Goal: Navigation & Orientation: Find specific page/section

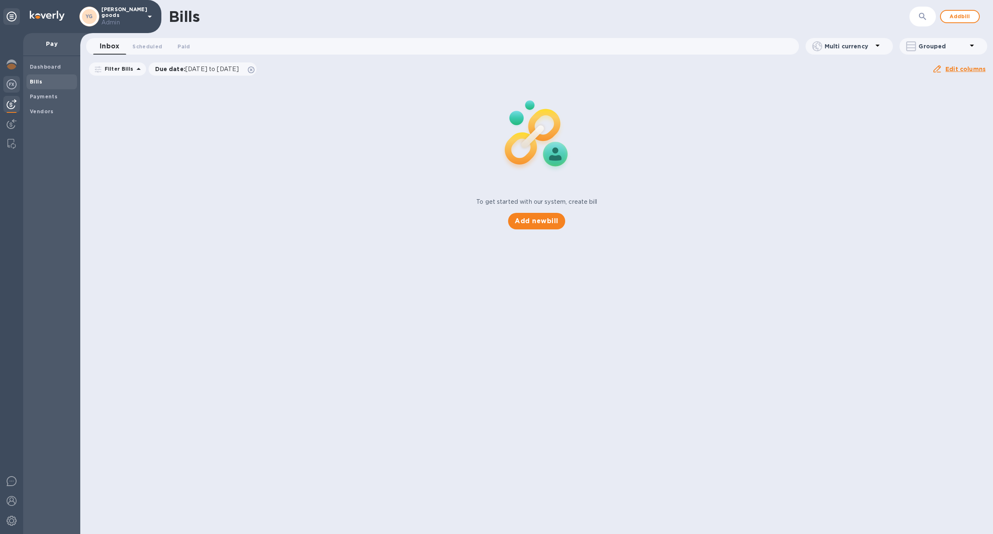
click at [13, 82] on img at bounding box center [12, 84] width 10 height 10
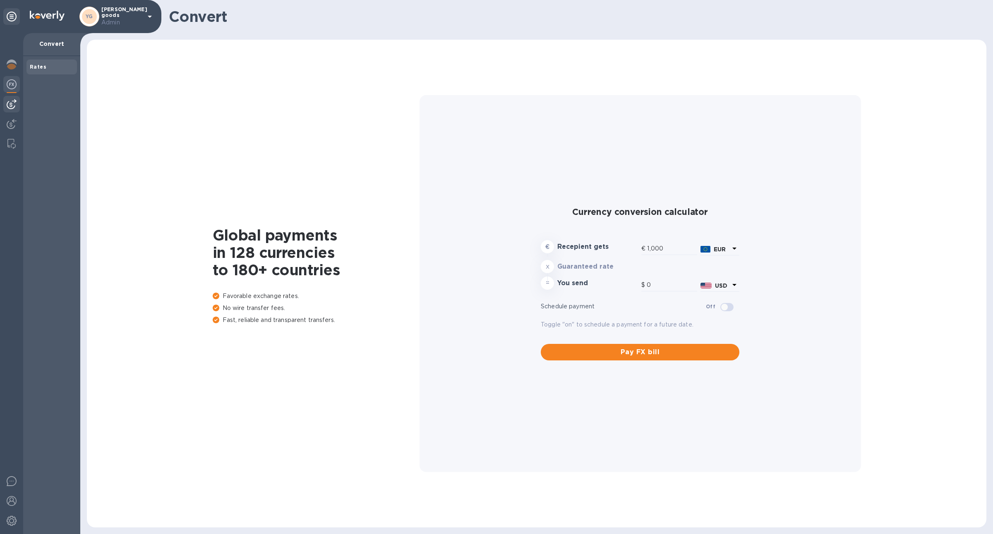
click at [12, 105] on img at bounding box center [12, 104] width 10 height 10
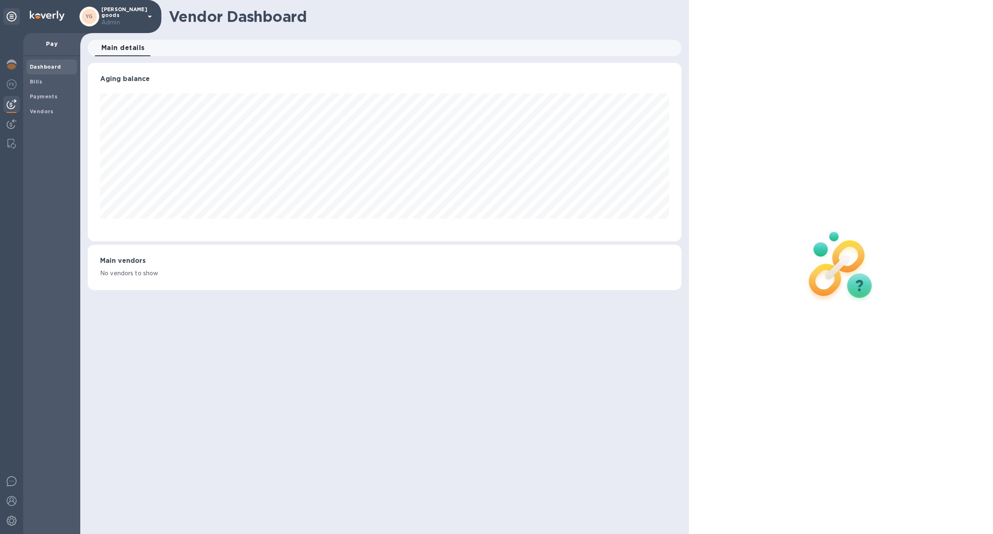
scroll to position [179, 593]
click at [8, 124] on img at bounding box center [12, 124] width 10 height 10
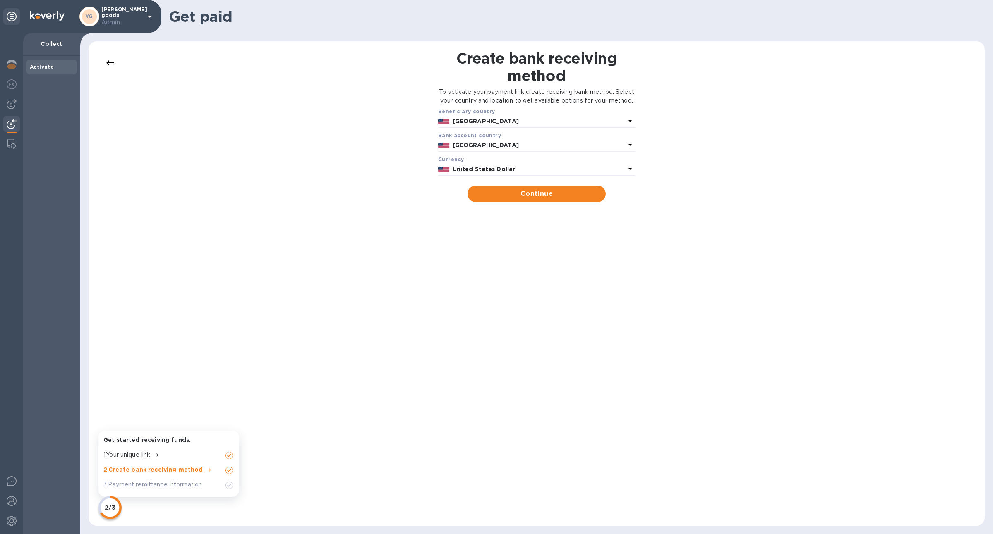
click at [112, 63] on icon at bounding box center [109, 62] width 7 height 5
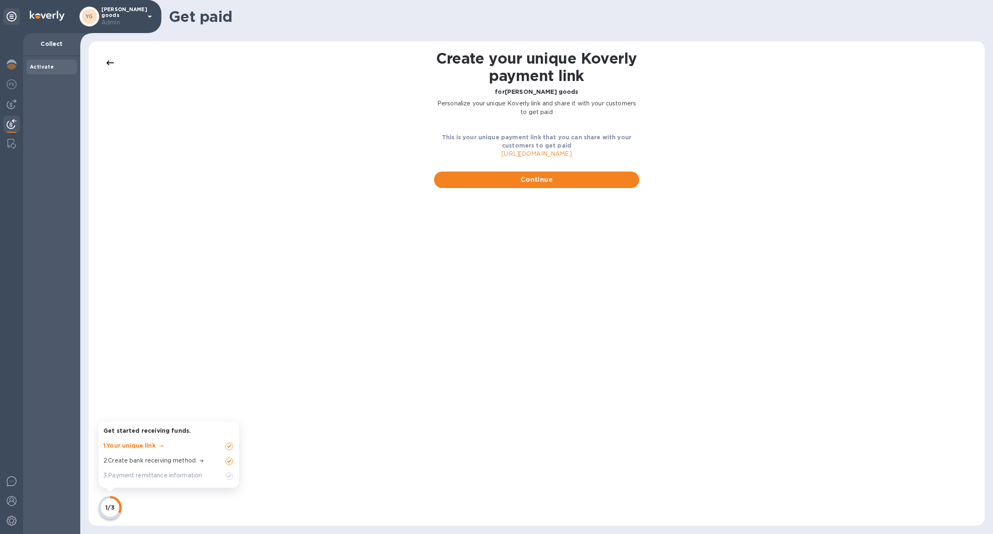
click at [112, 63] on icon at bounding box center [109, 62] width 7 height 5
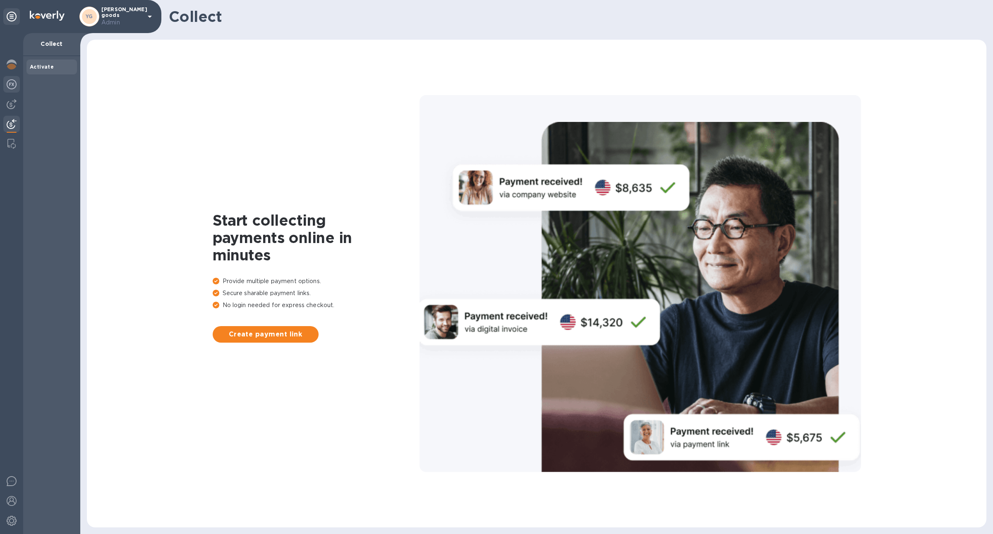
click at [9, 82] on img at bounding box center [12, 84] width 10 height 10
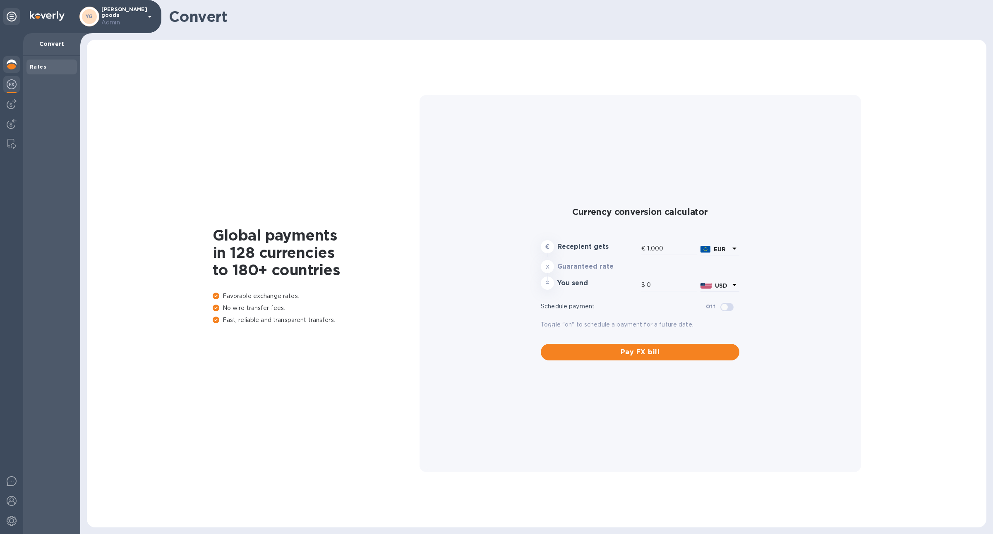
type input "1,175.26"
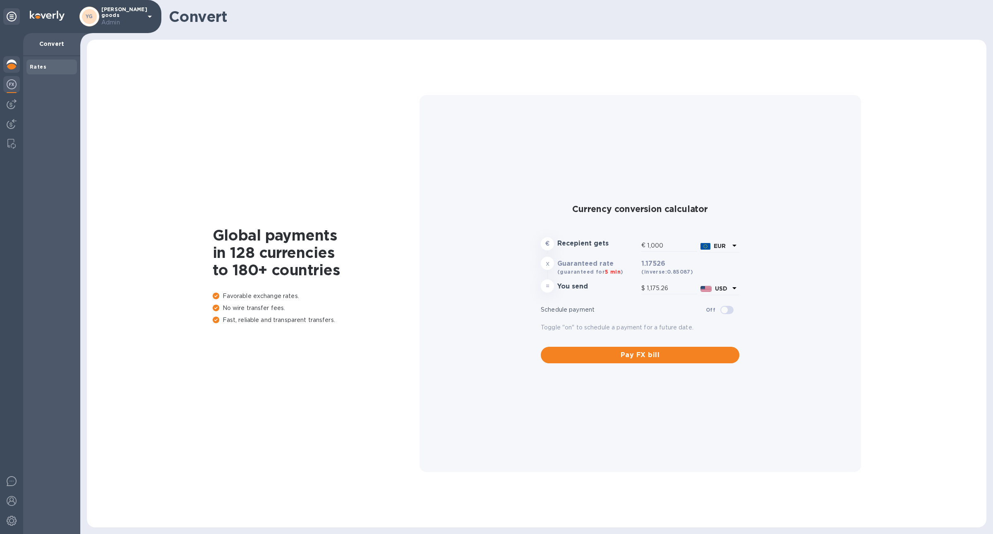
click at [19, 71] on div at bounding box center [11, 65] width 17 height 18
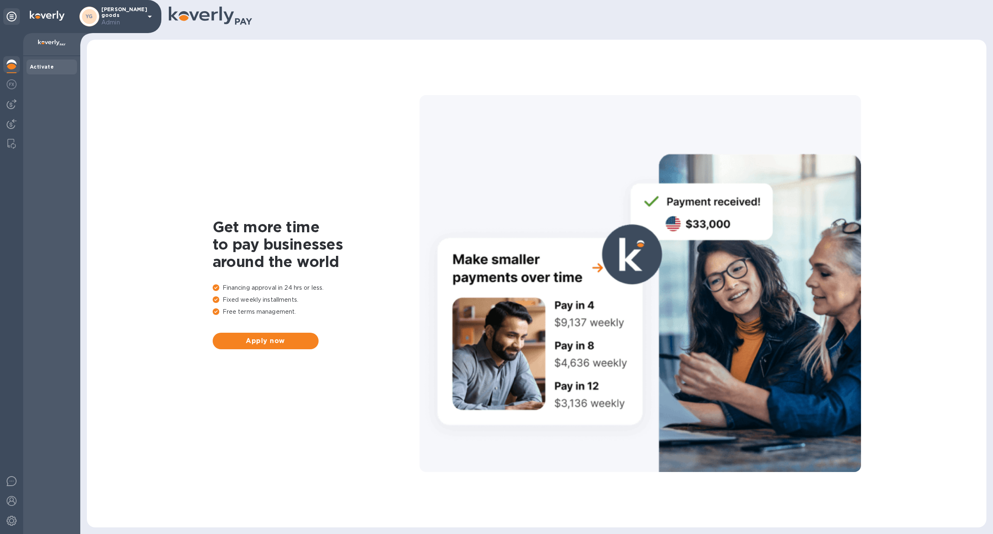
click at [18, 64] on div at bounding box center [11, 65] width 17 height 18
click at [629, 256] on div at bounding box center [639, 283] width 441 height 377
click at [635, 244] on div at bounding box center [639, 283] width 441 height 377
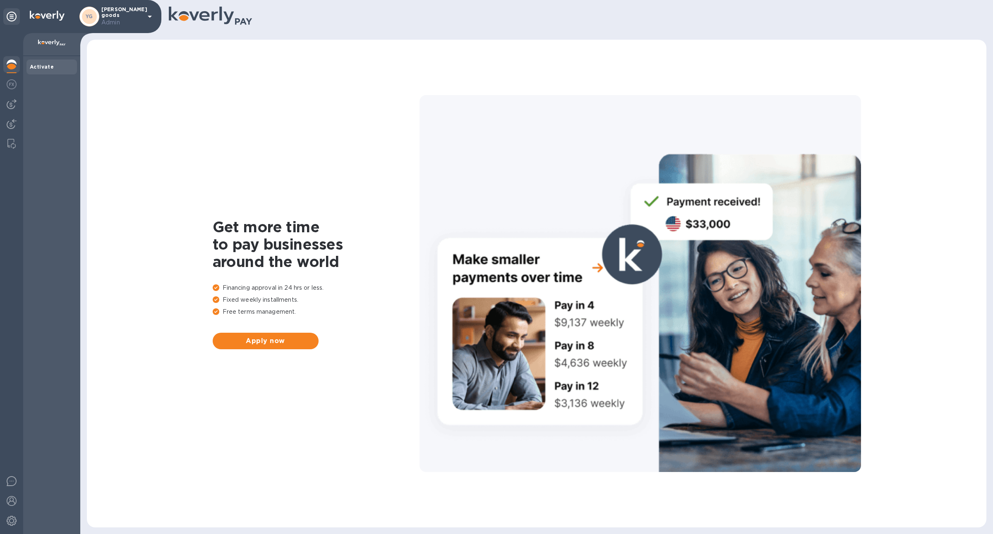
click at [635, 244] on div at bounding box center [639, 283] width 441 height 377
click at [34, 67] on b "Activate" at bounding box center [42, 67] width 24 height 6
click at [14, 86] on img at bounding box center [12, 84] width 10 height 10
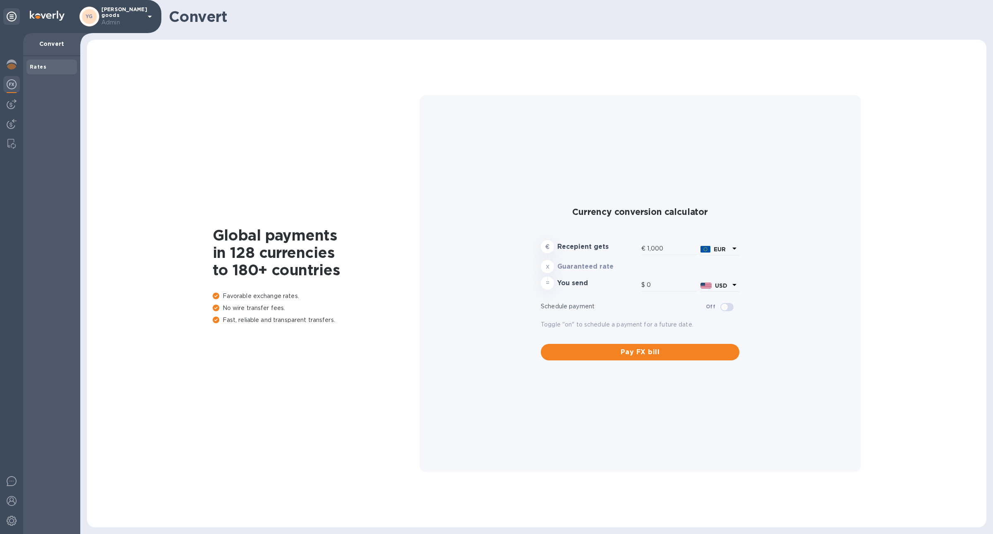
click at [40, 74] on div "Rates" at bounding box center [51, 67] width 50 height 15
click at [40, 72] on div "Rates" at bounding box center [51, 67] width 50 height 15
type input "1,175.26"
click at [14, 104] on img at bounding box center [12, 104] width 10 height 10
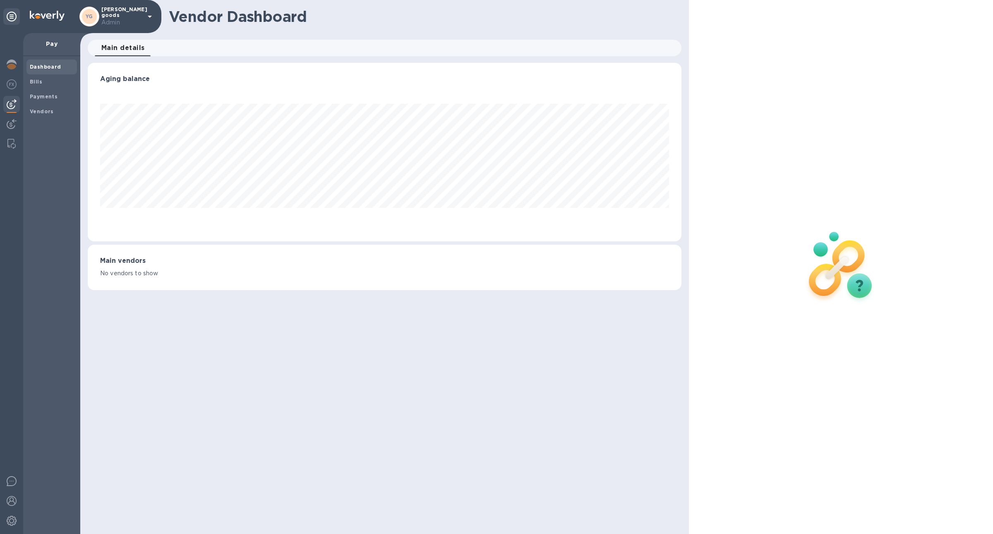
click at [44, 67] on b "Dashboard" at bounding box center [45, 67] width 31 height 6
click at [37, 83] on b "Bills" at bounding box center [36, 82] width 12 height 6
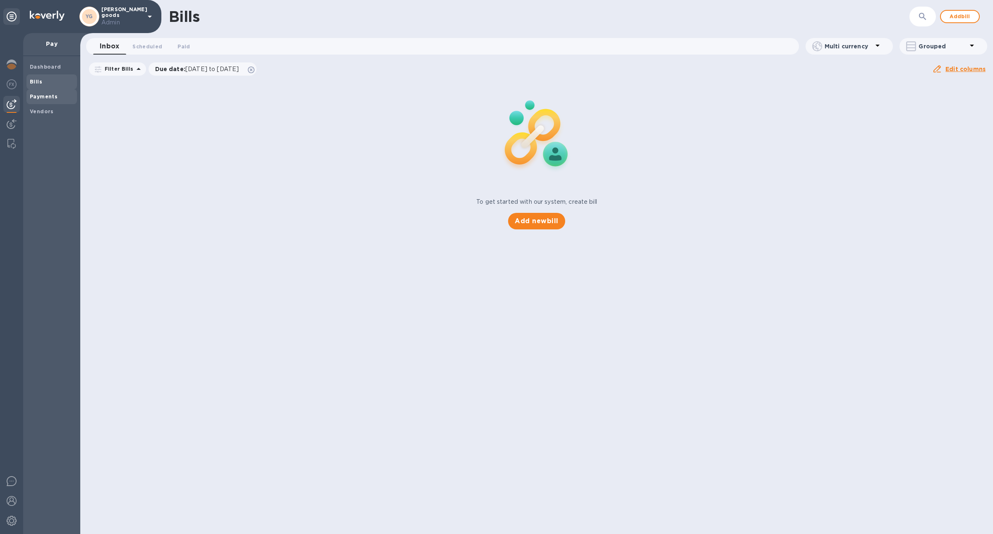
click at [40, 93] on b "Payments" at bounding box center [44, 96] width 28 height 6
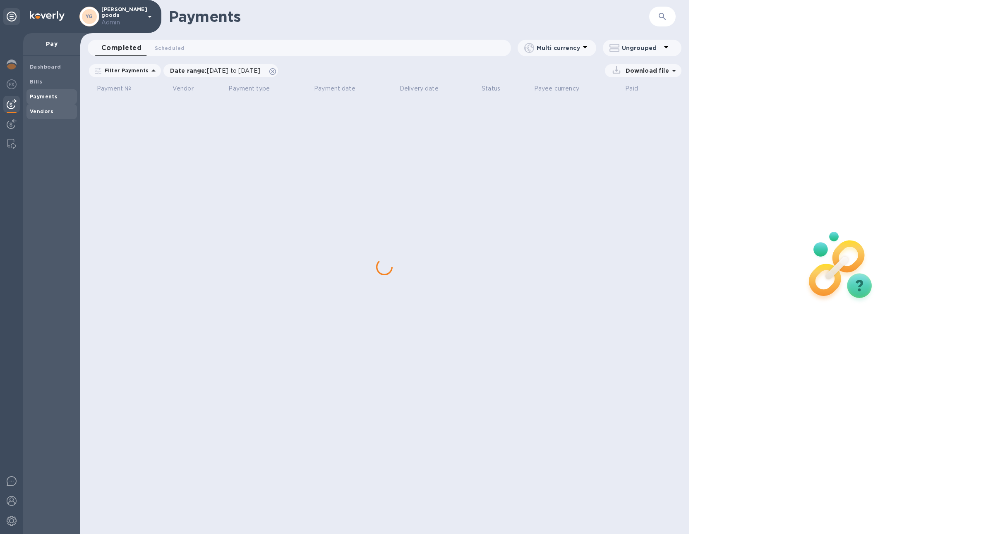
click at [44, 111] on b "Vendors" at bounding box center [42, 111] width 24 height 6
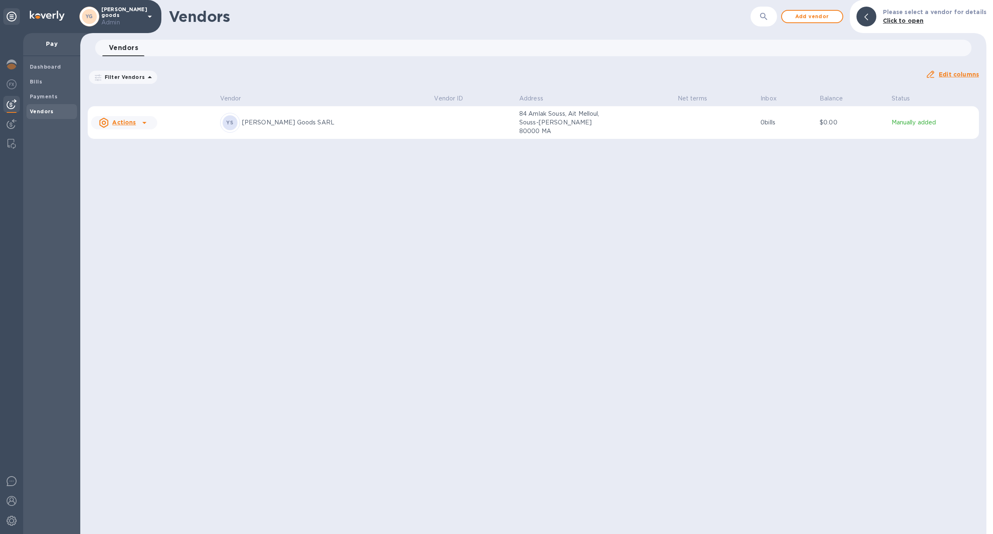
click at [760, 19] on button "button" at bounding box center [764, 17] width 20 height 20
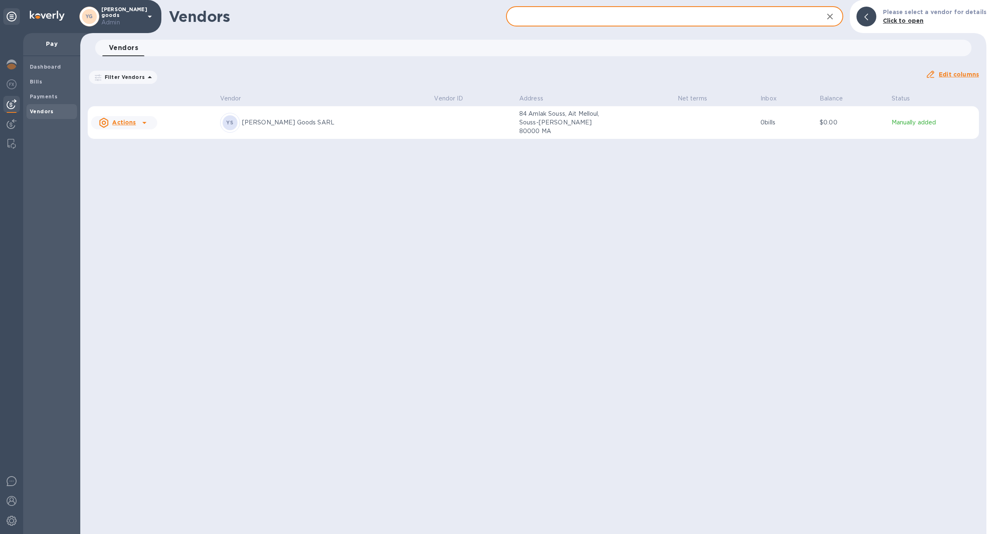
paste input "[PERSON_NAME] goods"
type input "[PERSON_NAME] goods"
